Goal: Task Accomplishment & Management: Manage account settings

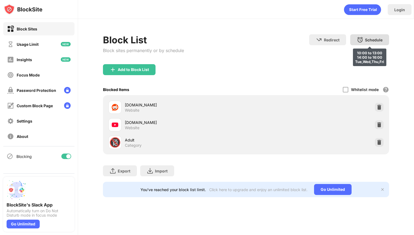
click at [377, 42] on div "Schedule 10:00 to 13:00 14:00 to 16:00 Tue,Wed,Thu,Fri" at bounding box center [369, 39] width 39 height 11
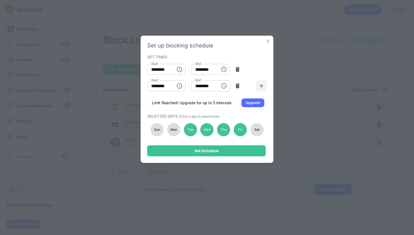
click at [174, 128] on div "Mon" at bounding box center [173, 129] width 13 height 13
click at [190, 129] on div "Tue" at bounding box center [190, 129] width 13 height 13
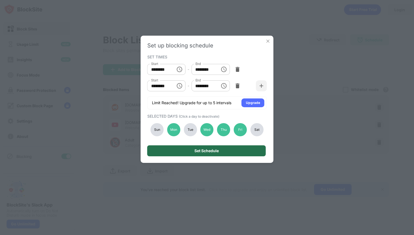
click at [209, 148] on div "Set Schedule" at bounding box center [206, 150] width 119 height 11
